Goal: Information Seeking & Learning: Learn about a topic

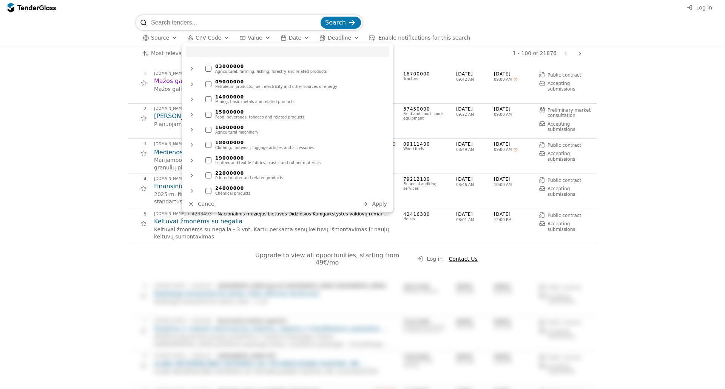
click at [193, 72] on div at bounding box center [192, 69] width 12 height 12
click at [193, 71] on div at bounding box center [192, 69] width 20 height 18
click at [205, 55] on input "search" at bounding box center [287, 51] width 203 height 11
click at [196, 69] on div at bounding box center [192, 69] width 12 height 12
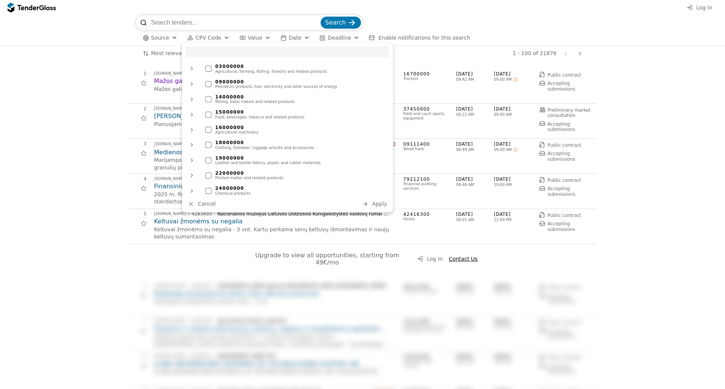
click at [368, 203] on div "button" at bounding box center [365, 204] width 20 height 20
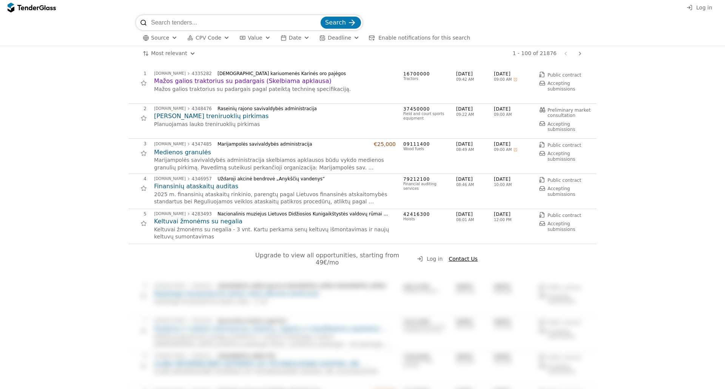
click at [210, 37] on span "CPV Code" at bounding box center [209, 38] width 26 height 6
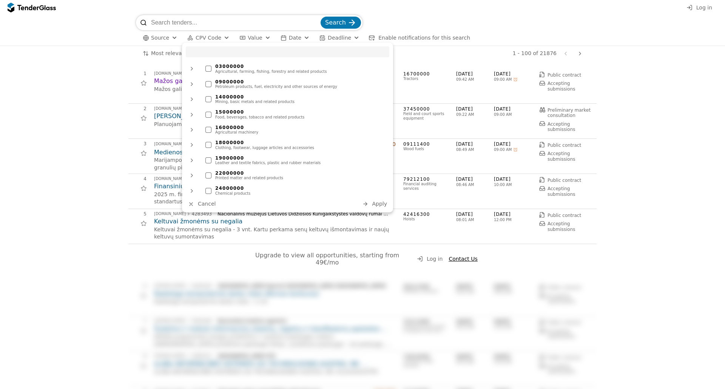
click at [236, 105] on div "14000000 Mining, basic metals and related products" at bounding box center [296, 99] width 188 height 14
click at [373, 201] on button "Apply" at bounding box center [374, 203] width 29 height 9
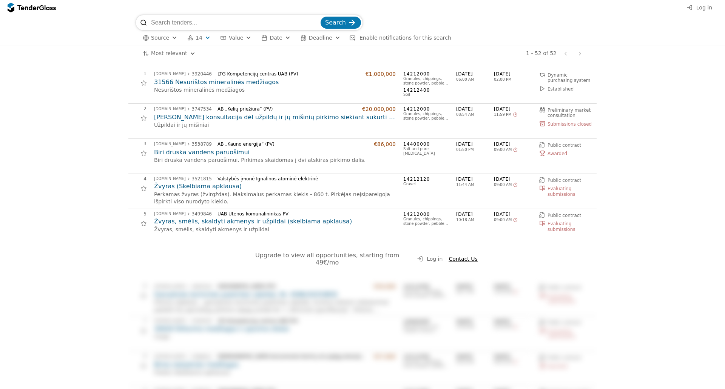
drag, startPoint x: 390, startPoint y: 109, endPoint x: 196, endPoint y: 36, distance: 206.6
click at [196, 36] on span "14" at bounding box center [199, 38] width 7 height 6
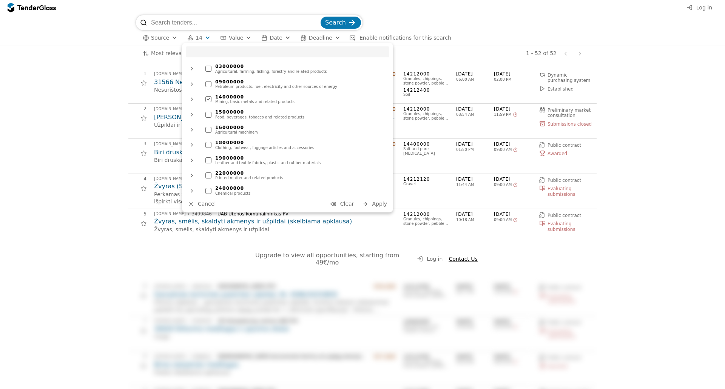
click at [196, 36] on span "14" at bounding box center [199, 38] width 7 height 6
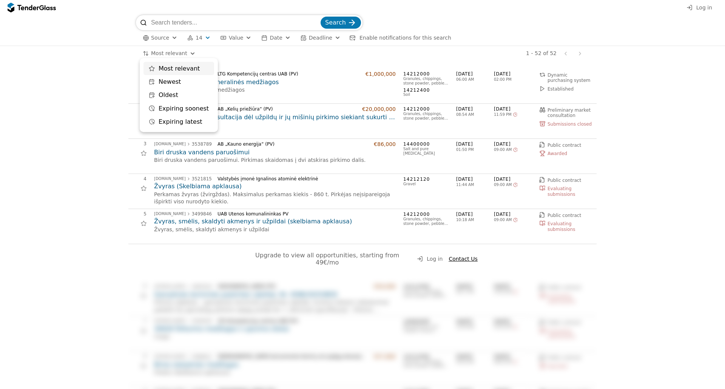
click at [173, 57] on html "Log in Search Source 14 Type Buyer Value Date Deadline Enable notifications for…" at bounding box center [362, 194] width 725 height 389
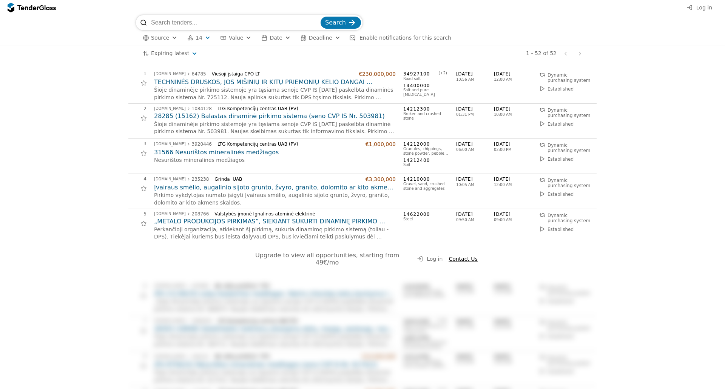
click at [184, 38] on button "14" at bounding box center [198, 37] width 29 height 9
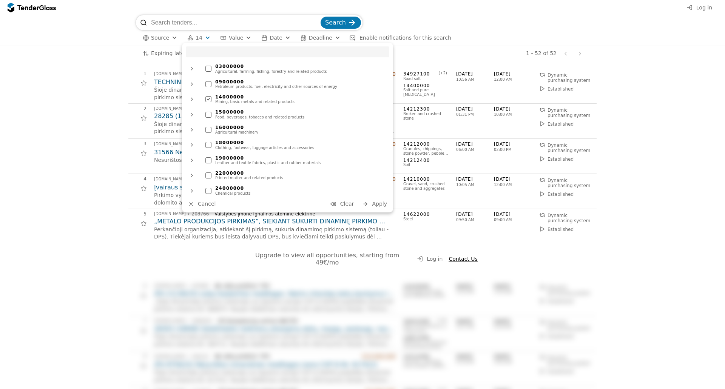
click at [347, 202] on span "Clear" at bounding box center [347, 204] width 14 height 6
click at [203, 204] on span "Cancel" at bounding box center [207, 204] width 18 height 6
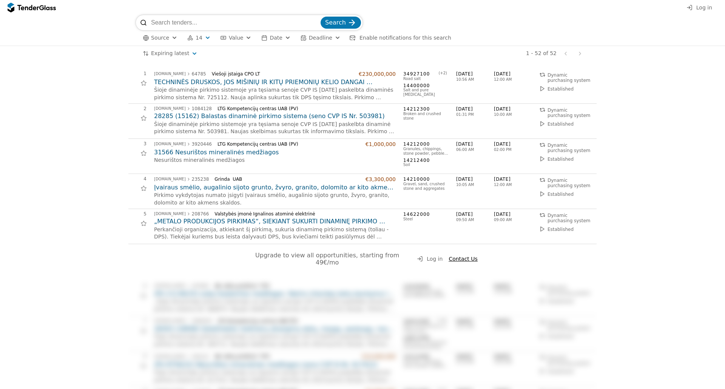
click at [233, 35] on span "Value" at bounding box center [236, 38] width 14 height 6
click at [263, 37] on button "Date" at bounding box center [275, 37] width 35 height 9
click at [321, 35] on span "Deadline" at bounding box center [320, 38] width 23 height 6
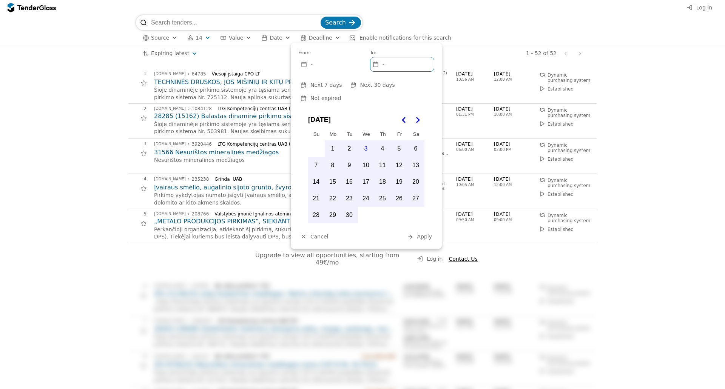
click at [321, 35] on span "Deadline" at bounding box center [320, 38] width 23 height 6
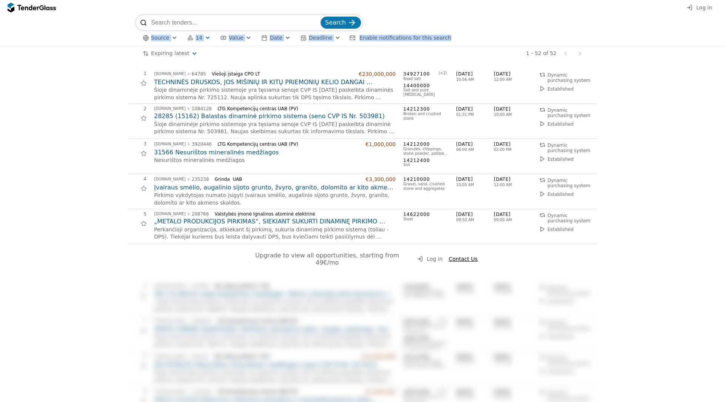
drag, startPoint x: 153, startPoint y: 37, endPoint x: 461, endPoint y: 36, distance: 308.1
click at [461, 36] on div "Search Source 14 Type Buyer Value Date Deadline Enable notifications for this s…" at bounding box center [362, 30] width 717 height 31
click at [470, 35] on div "Source 14 Type Buyer Value Date Deadline Enable notifications for this search A…" at bounding box center [362, 37] width 453 height 15
drag, startPoint x: 468, startPoint y: 35, endPoint x: 140, endPoint y: 33, distance: 328.5
click at [140, 33] on div "Source 14 Type Buyer Value Date Deadline Enable notifications for this search A…" at bounding box center [362, 37] width 453 height 15
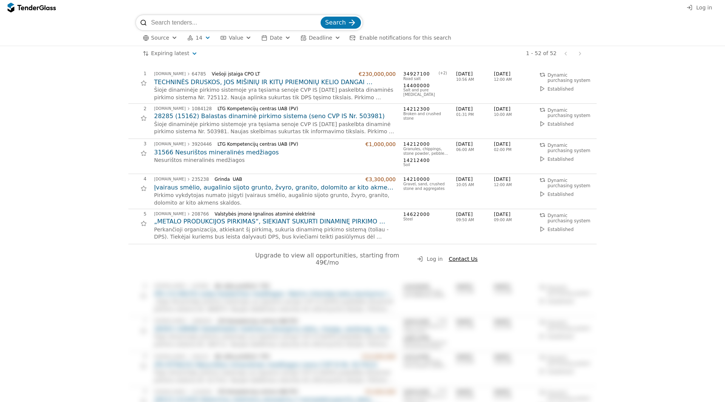
click at [97, 39] on div "Search Source 14 Type Buyer Value Date Deadline Enable notifications for this s…" at bounding box center [362, 30] width 717 height 31
click at [174, 35] on div "button" at bounding box center [174, 38] width 27 height 26
click at [201, 38] on button "14" at bounding box center [198, 37] width 29 height 9
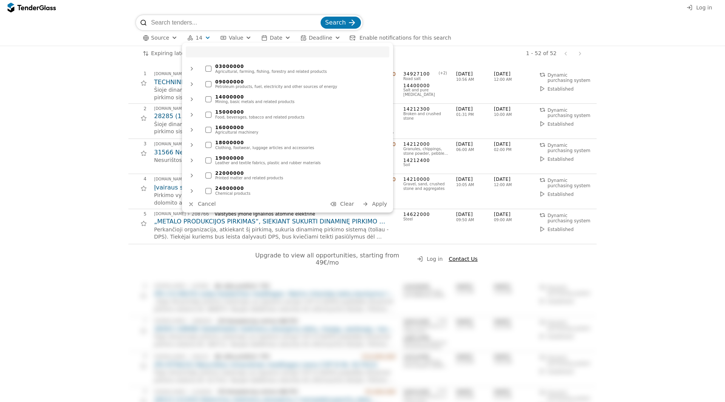
click at [210, 39] on button "14" at bounding box center [198, 37] width 29 height 9
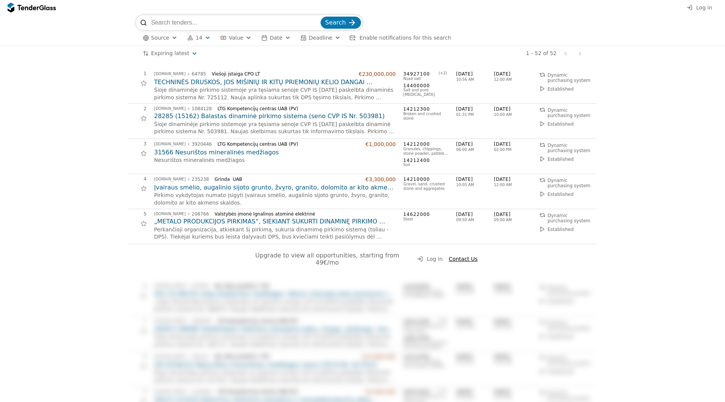
click at [229, 36] on span "Value" at bounding box center [236, 38] width 14 height 6
click at [240, 35] on div "button" at bounding box center [248, 38] width 27 height 26
click at [278, 37] on div "button" at bounding box center [287, 38] width 27 height 26
click at [309, 38] on span "Deadline" at bounding box center [320, 38] width 23 height 6
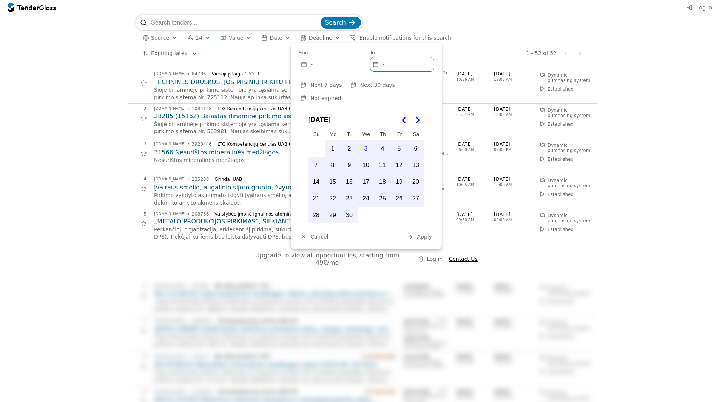
click at [490, 26] on div "Search" at bounding box center [362, 22] width 453 height 15
